Goal: Task Accomplishment & Management: Complete application form

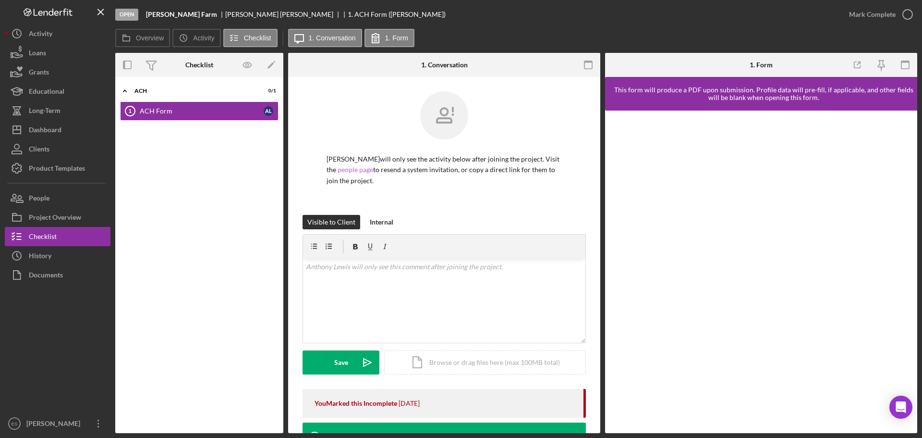
click at [351, 169] on link "people page" at bounding box center [356, 169] width 36 height 8
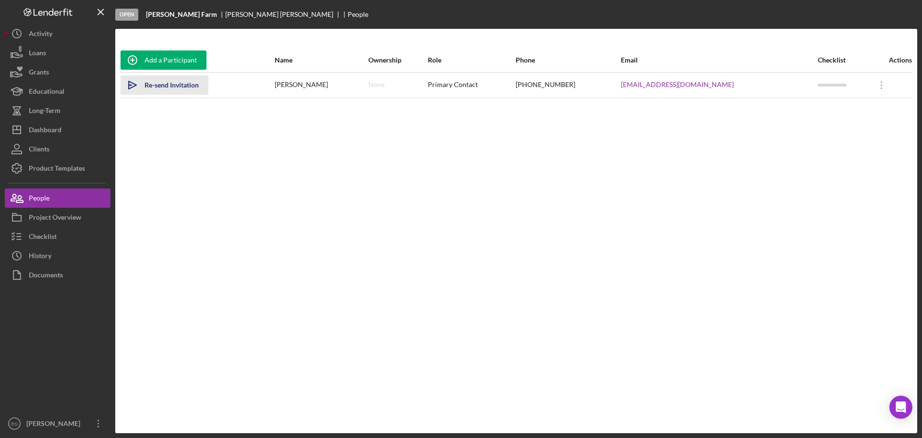
click at [195, 86] on div "Re-send Invitation" at bounding box center [172, 84] width 54 height 19
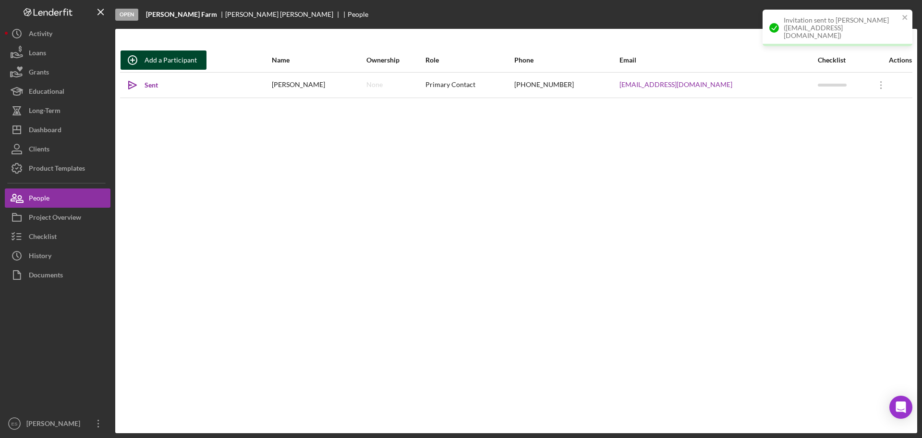
click at [181, 64] on div "Add a Participant" at bounding box center [171, 59] width 52 height 19
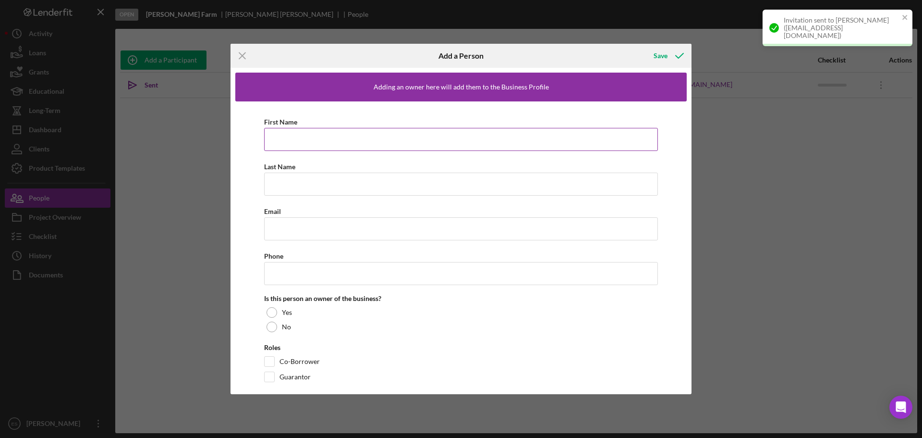
click at [291, 131] on input "First Name" at bounding box center [461, 139] width 394 height 23
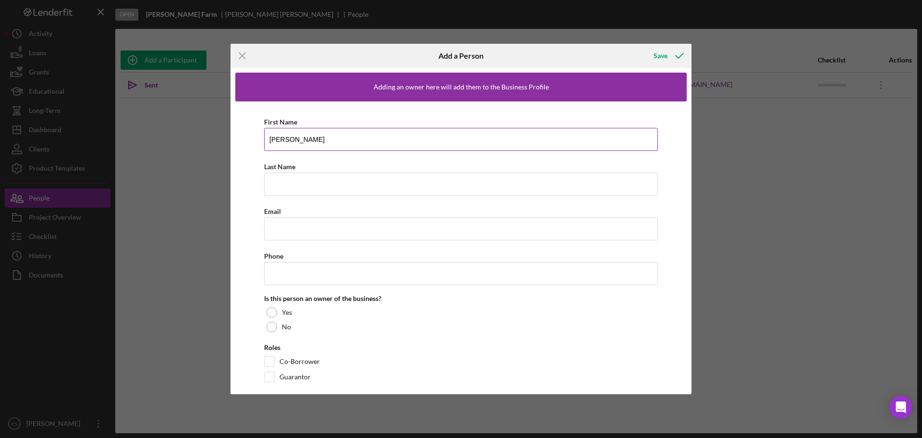
drag, startPoint x: 297, startPoint y: 138, endPoint x: 342, endPoint y: 135, distance: 45.7
click at [342, 135] on input "[PERSON_NAME]" at bounding box center [461, 139] width 394 height 23
type input "[PERSON_NAME]"
click at [327, 181] on input "Last Name" at bounding box center [461, 183] width 394 height 23
type input "[PERSON_NAME]"
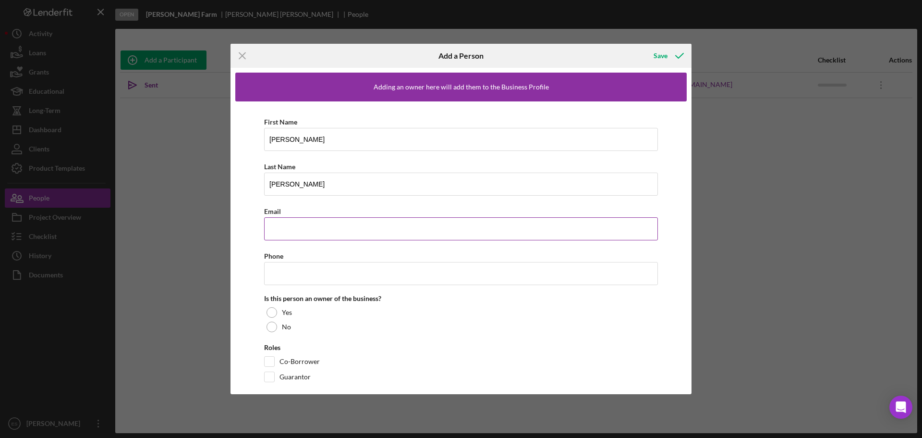
click at [342, 228] on input "Email" at bounding box center [461, 228] width 394 height 23
type input "[EMAIL_ADDRESS][DOMAIN_NAME]"
click at [313, 277] on input "Phone" at bounding box center [461, 273] width 394 height 23
paste input "[PHONE_NUMBER]"
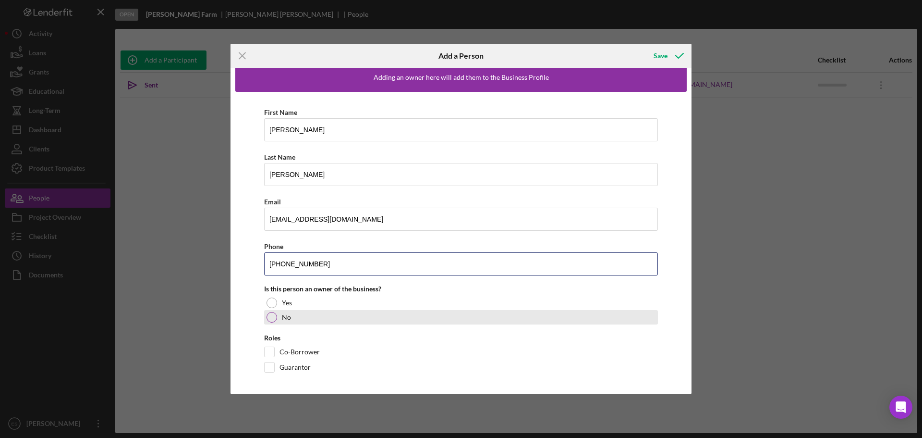
scroll to position [12, 0]
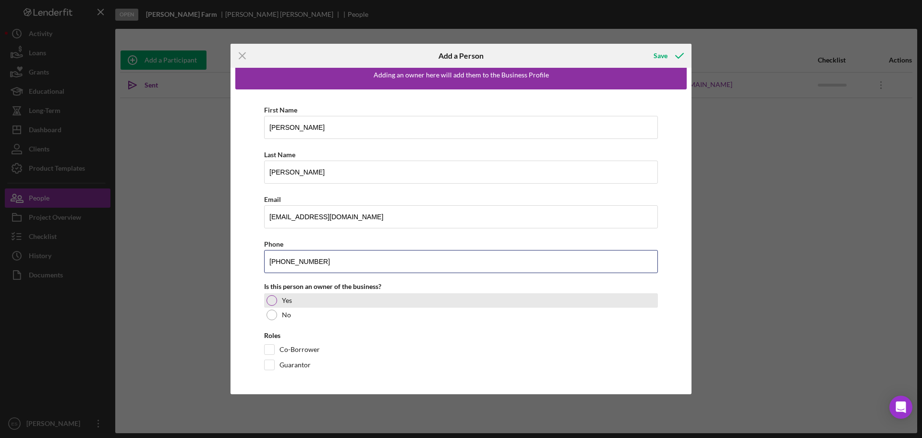
type input "[PHONE_NUMBER]"
click at [272, 301] on div at bounding box center [272, 300] width 11 height 11
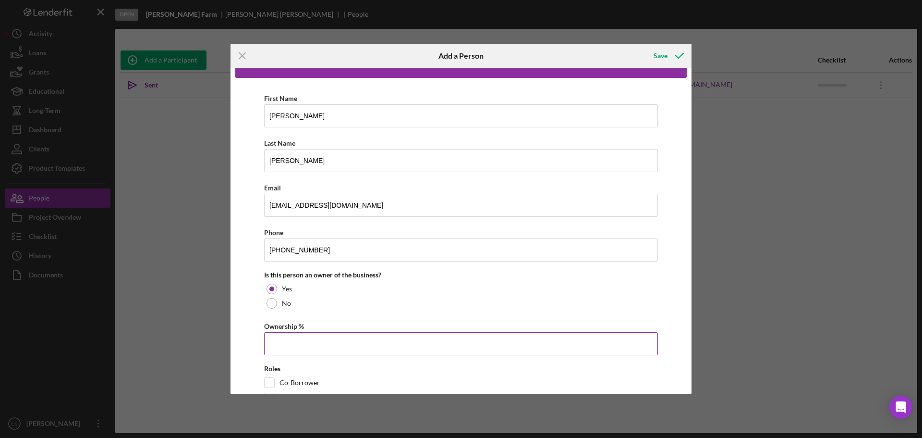
scroll to position [57, 0]
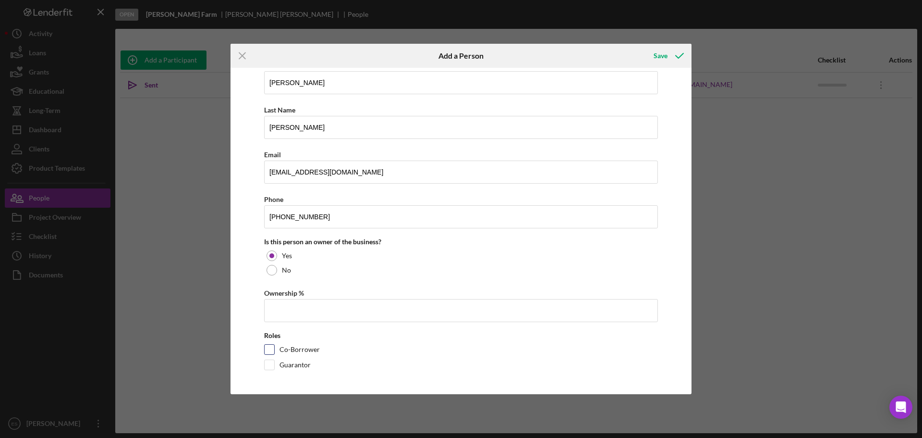
click at [269, 351] on input "Co-Borrower" at bounding box center [270, 349] width 10 height 10
checkbox input "true"
click at [284, 309] on input "Ownership %" at bounding box center [461, 310] width 394 height 23
type input "51.00%"
click at [374, 348] on div "Co-Borrower" at bounding box center [461, 351] width 394 height 15
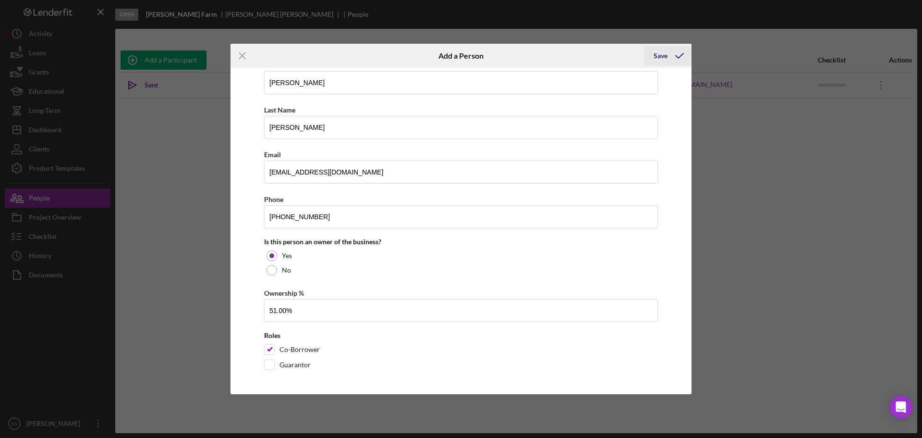
click at [664, 56] on div "Save" at bounding box center [661, 55] width 14 height 19
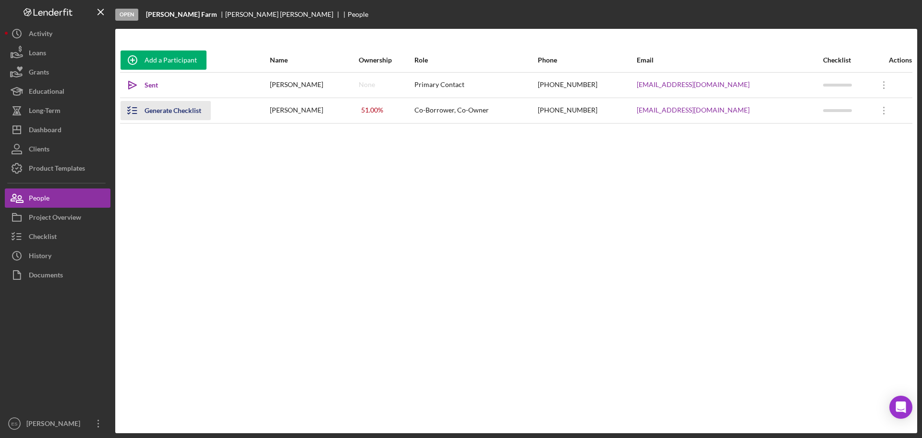
click at [183, 112] on div "Generate Checklist" at bounding box center [173, 110] width 57 height 19
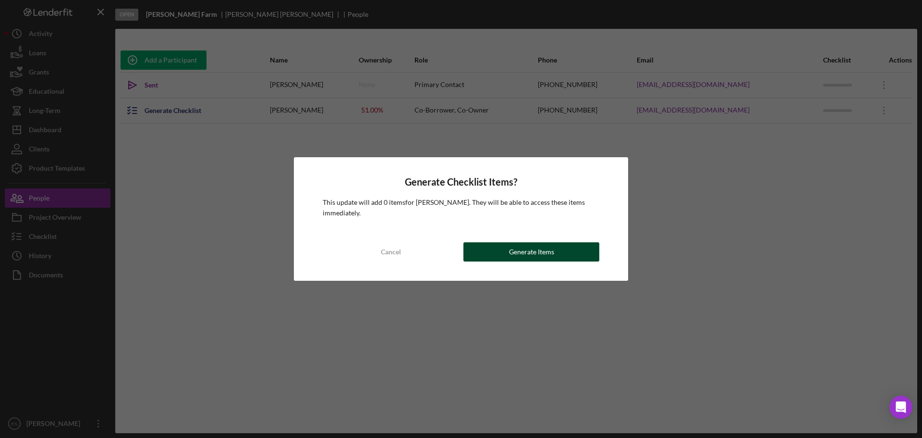
click at [488, 250] on button "Generate Items" at bounding box center [531, 251] width 136 height 19
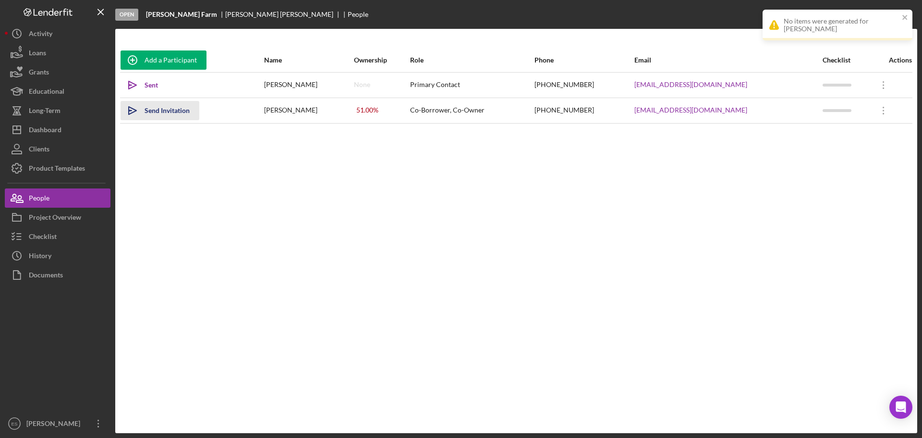
click at [147, 112] on div "Send Invitation" at bounding box center [167, 110] width 45 height 19
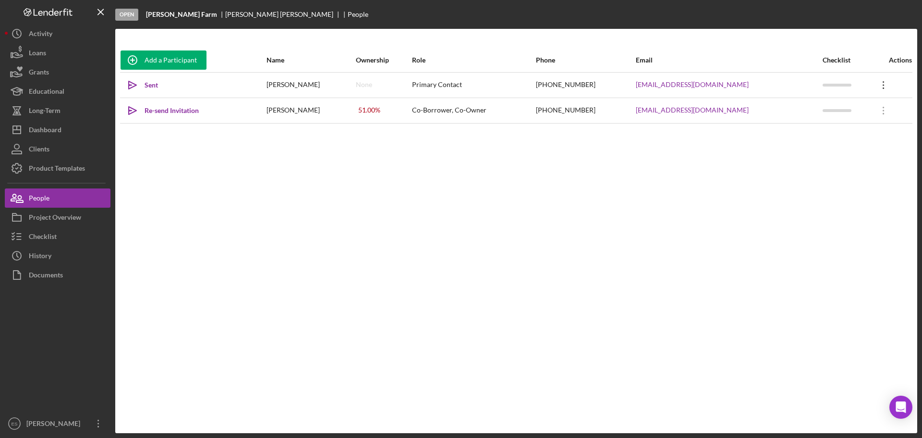
click at [881, 85] on icon "Icon/Overflow" at bounding box center [884, 85] width 24 height 24
click at [823, 104] on div "Icon/Edit Edit" at bounding box center [835, 110] width 106 height 20
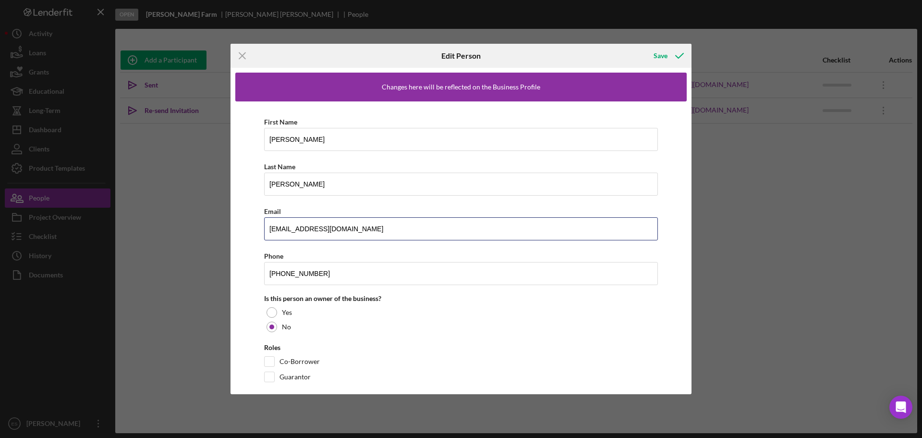
drag, startPoint x: 284, startPoint y: 229, endPoint x: 169, endPoint y: 216, distance: 116.0
click at [169, 216] on div "Icon/Menu Close Edit Person Save Changes here will be reflected on the Business…" at bounding box center [461, 219] width 922 height 438
type input "[EMAIL_ADDRESS][DOMAIN_NAME]"
click at [661, 56] on div "Save" at bounding box center [661, 55] width 14 height 19
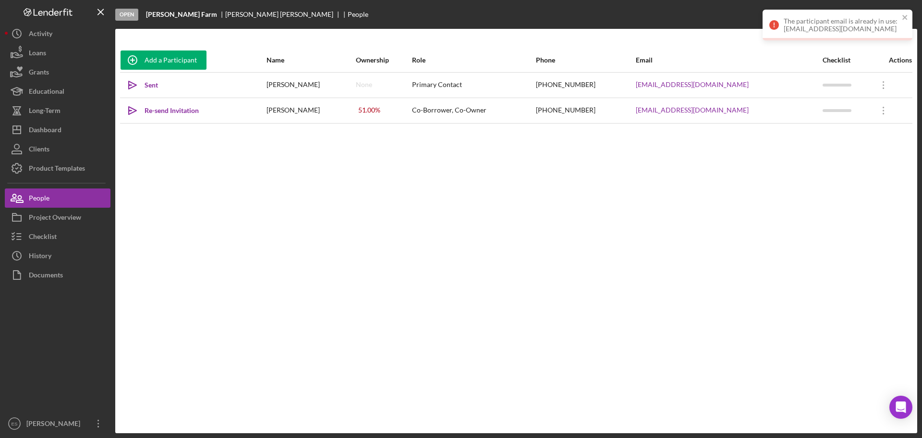
click at [803, 166] on div "Add a Participant Name Ownership Role Phone Email Checklist Actions Icon/icon-i…" at bounding box center [516, 231] width 802 height 366
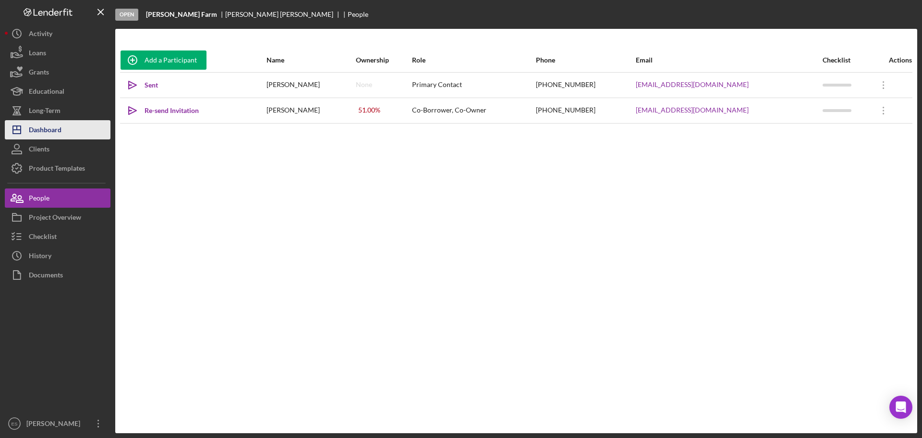
click at [44, 125] on div "Dashboard" at bounding box center [45, 131] width 33 height 22
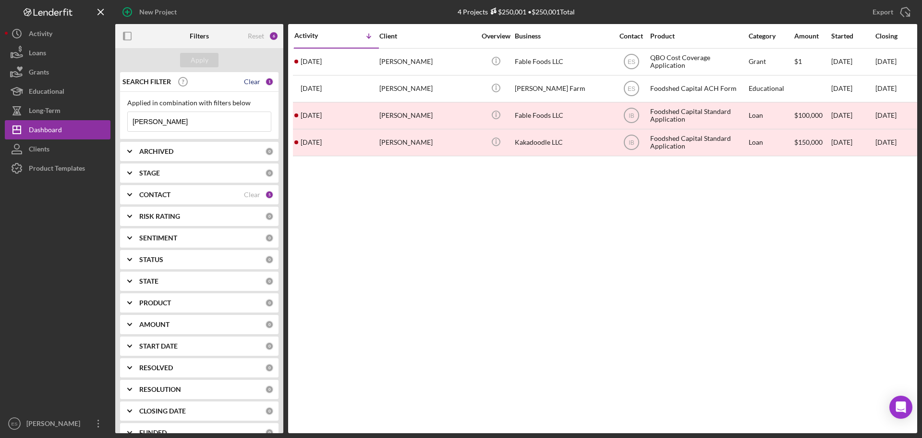
click at [249, 81] on div "Clear" at bounding box center [252, 82] width 16 height 8
click at [206, 58] on div "Apply" at bounding box center [200, 60] width 18 height 14
